Goal: Task Accomplishment & Management: Manage account settings

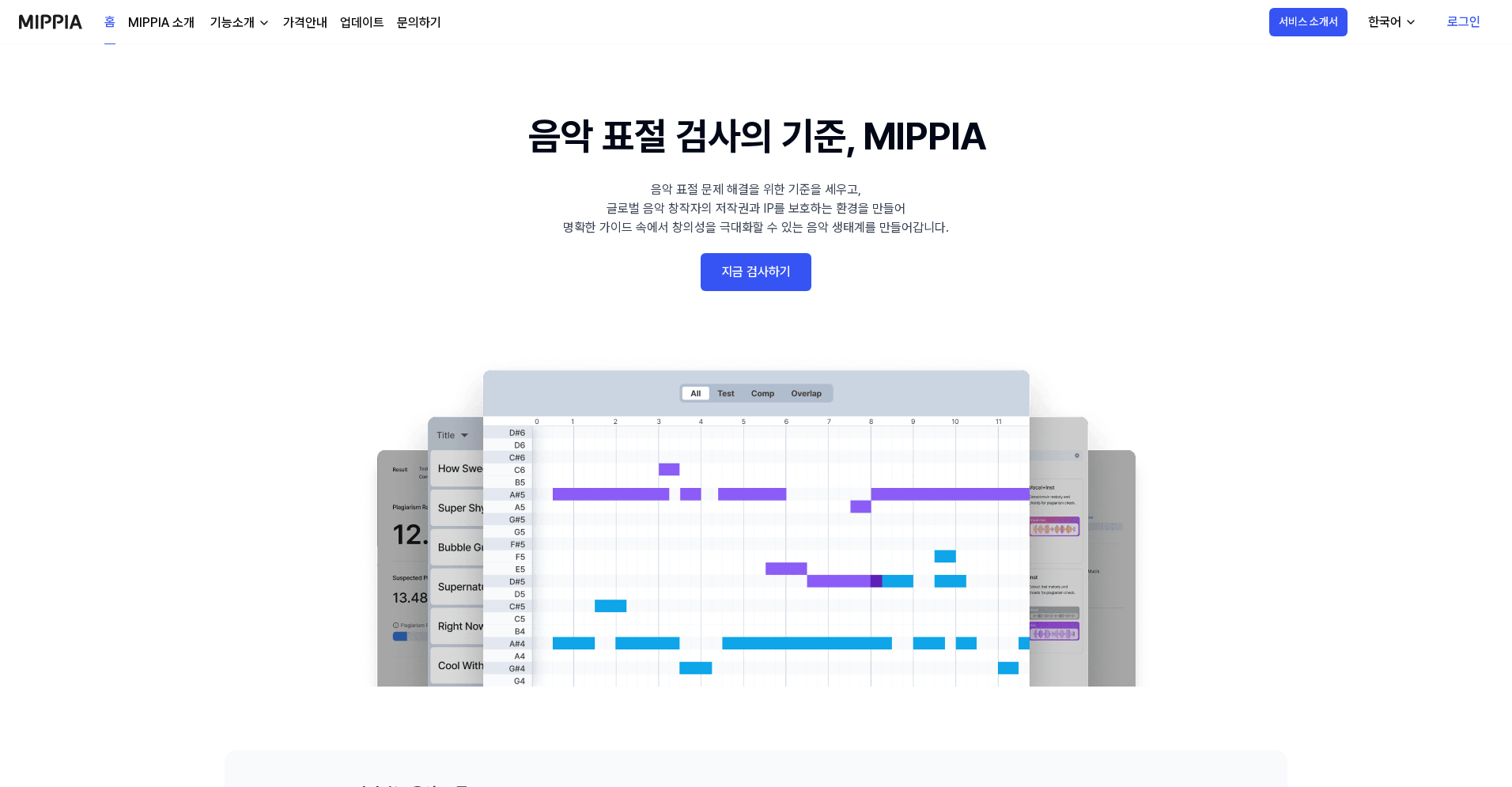
click at [1452, 21] on link "로그인" at bounding box center [1463, 22] width 58 height 44
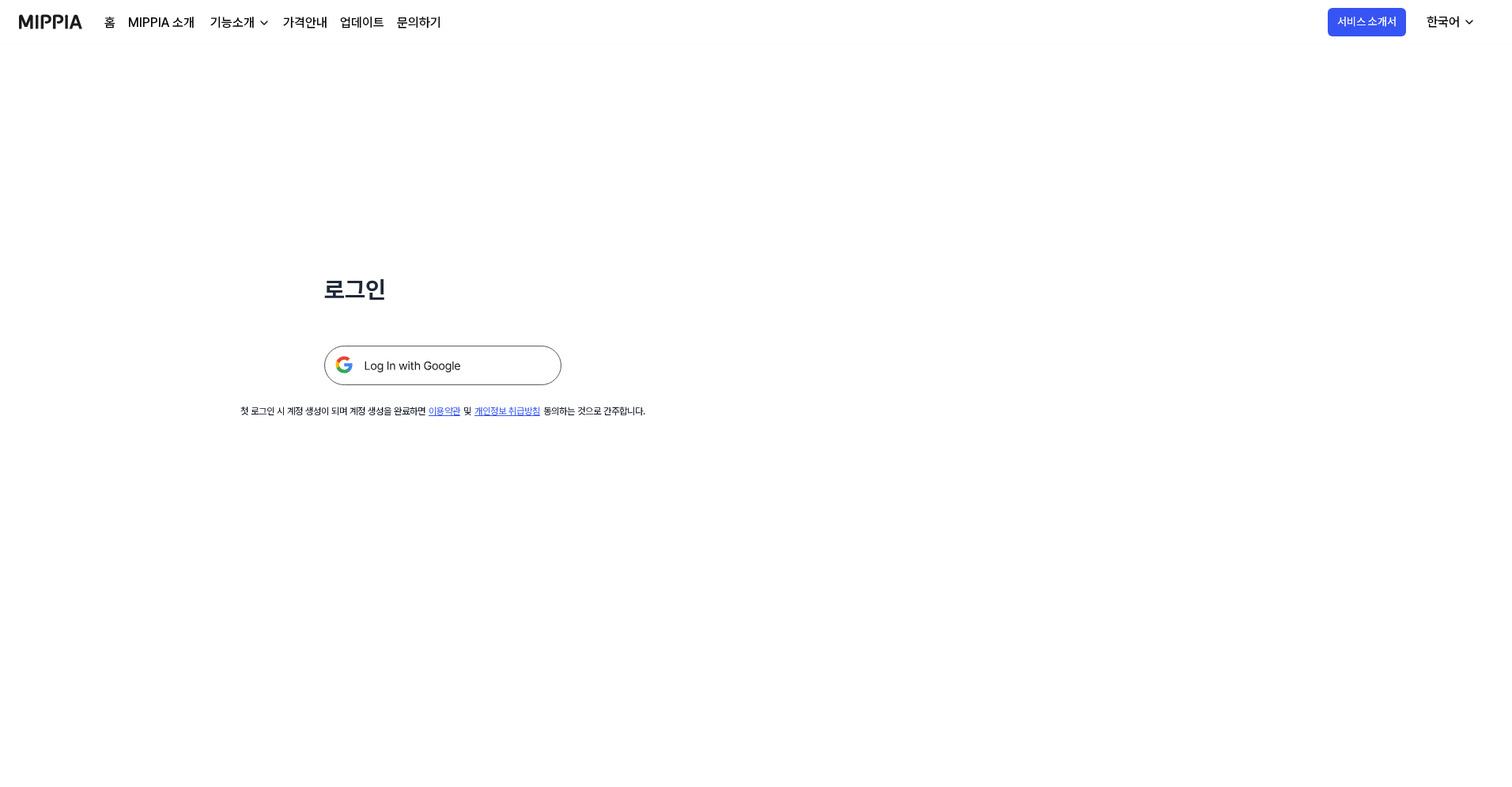
click at [479, 363] on img at bounding box center [442, 366] width 237 height 40
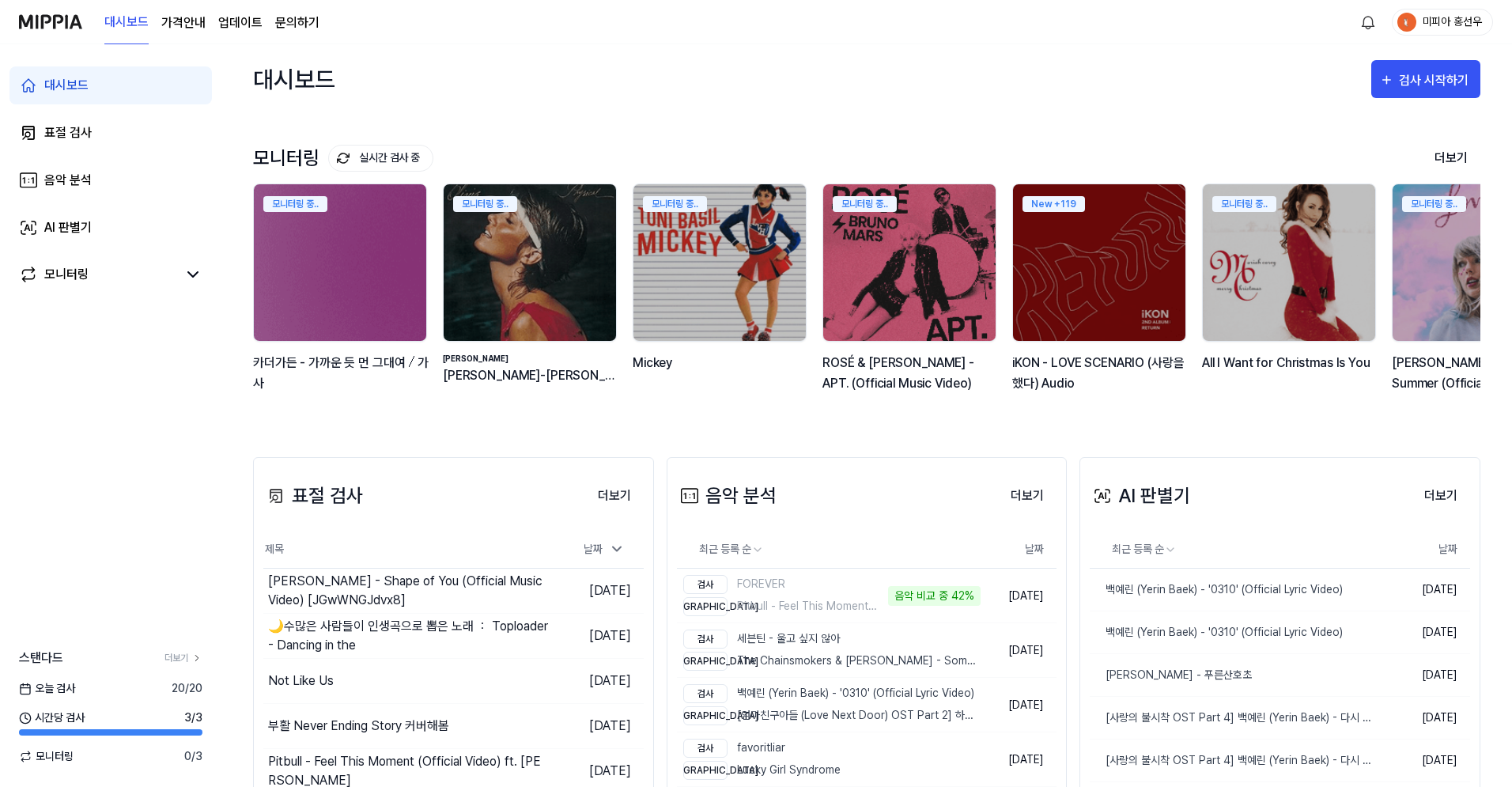
click at [1442, 24] on div "미피아 홍선우" at bounding box center [1452, 22] width 62 height 17
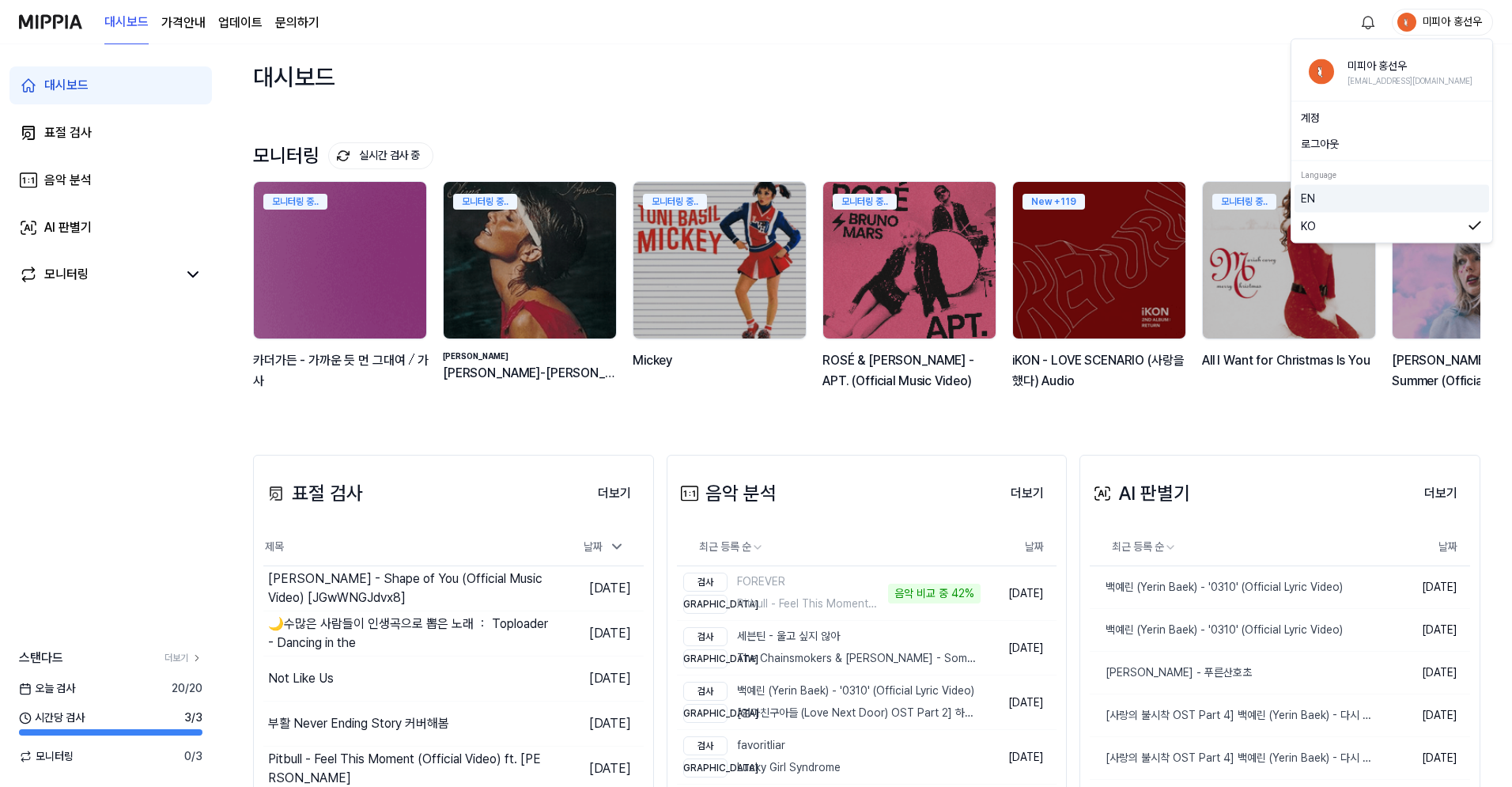
scroll to position [3, 0]
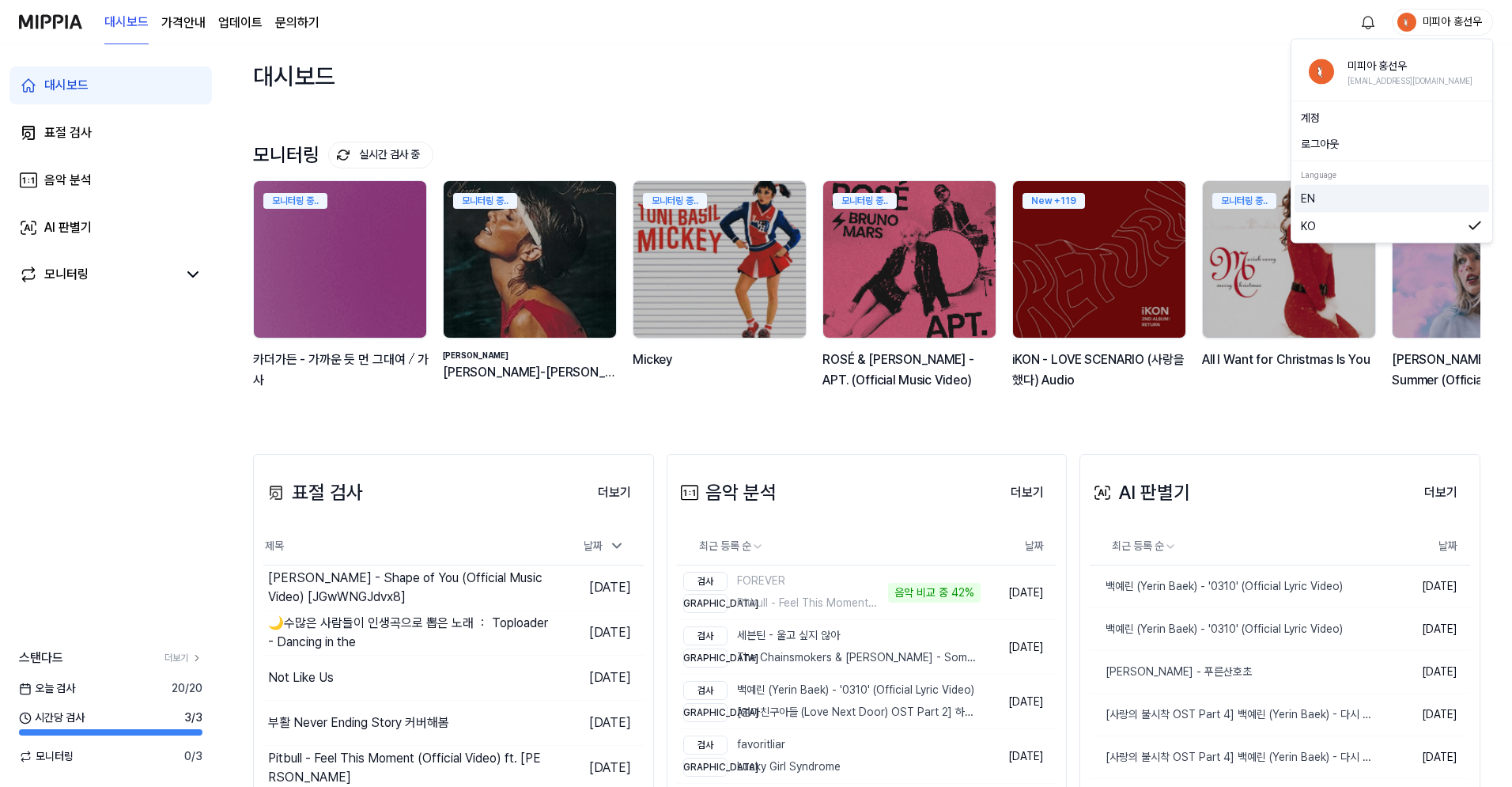
click at [1320, 208] on div "EN" at bounding box center [1392, 198] width 195 height 27
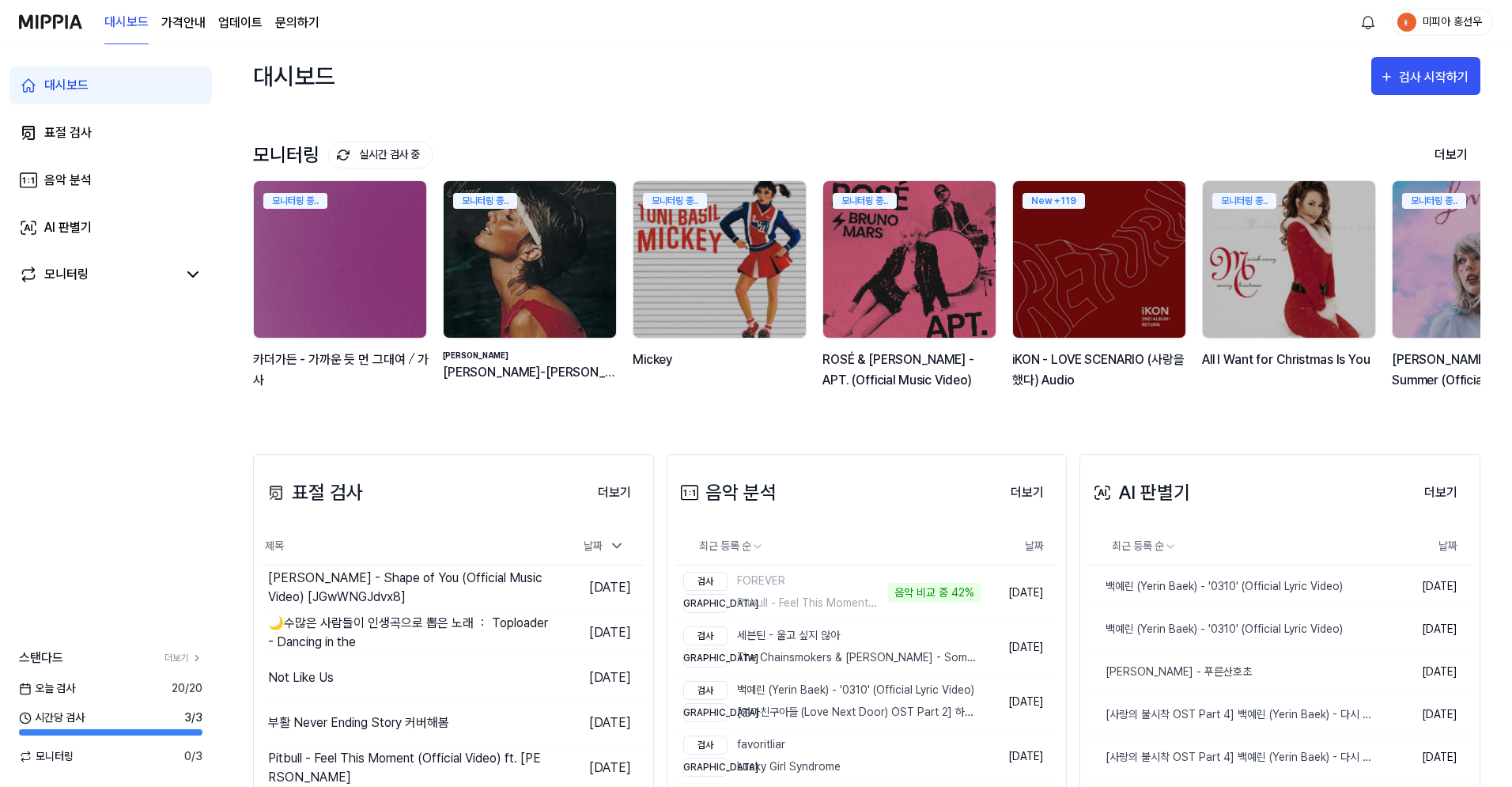
click at [1431, 20] on div "미피아 홍선우" at bounding box center [1452, 22] width 62 height 17
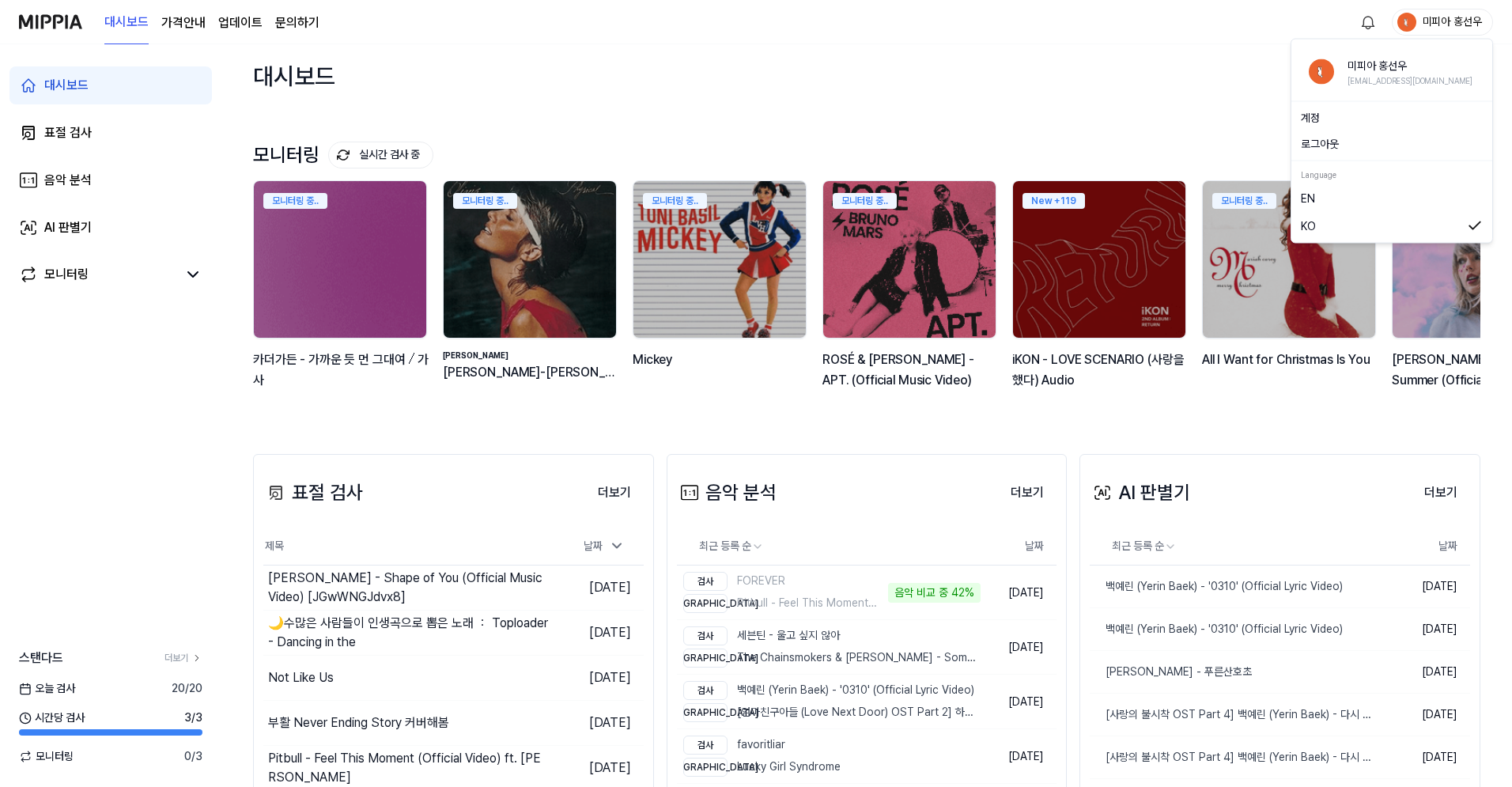
click at [1309, 201] on link "EN" at bounding box center [1391, 198] width 182 height 17
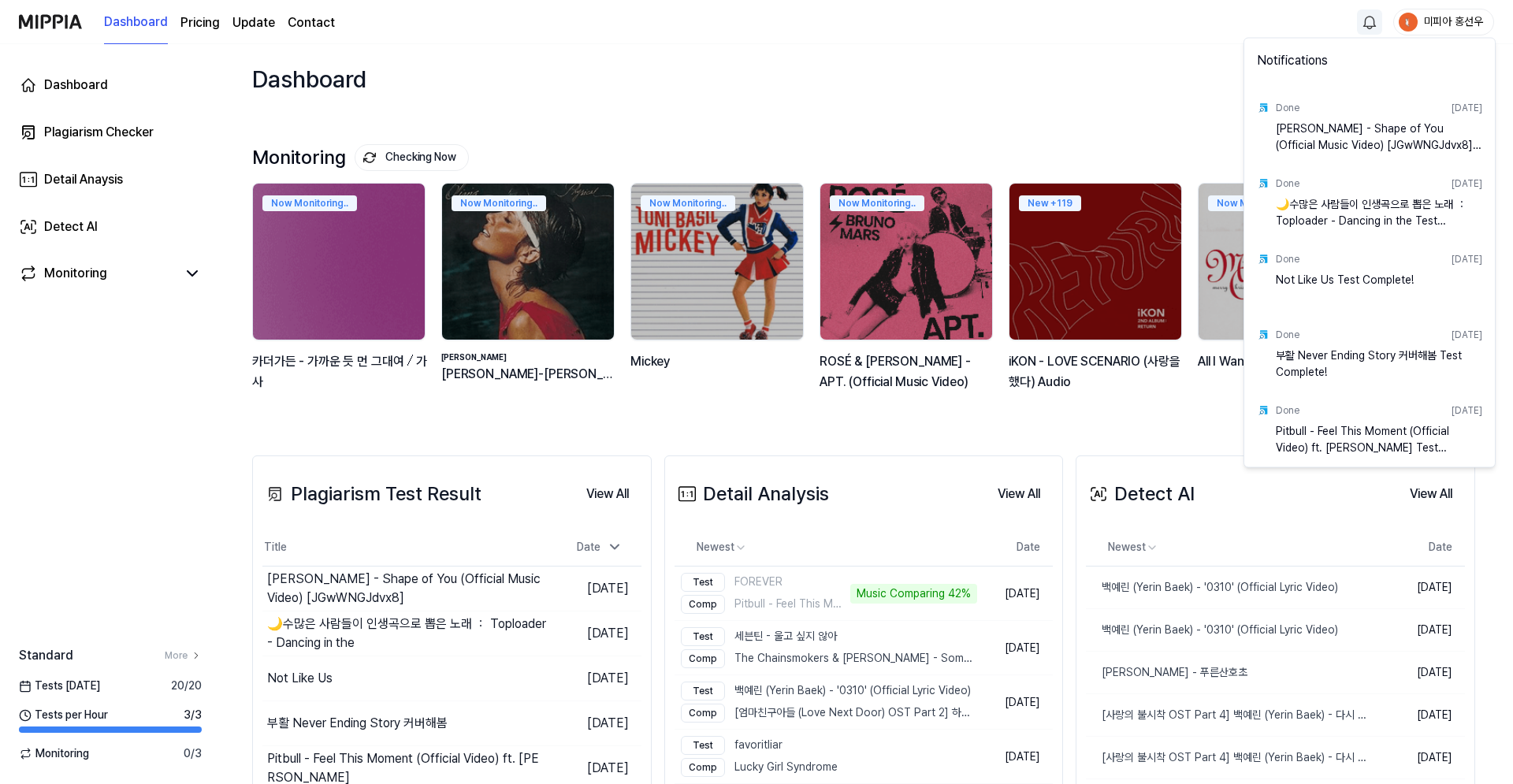
click at [1365, 27] on html "Dashboard Pricing Update Contact 미피아 홍선우 Dashboard Plagiarism Checker Detail An…" at bounding box center [756, 392] width 1513 height 784
